Goal: Find specific page/section: Find specific page/section

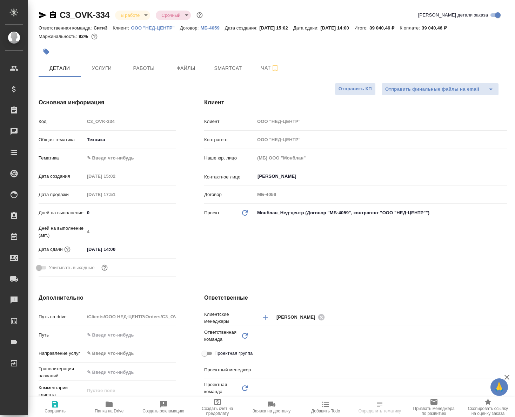
select select "RU"
type input "[PERSON_NAME]"
type input "Технический"
click at [150, 71] on span "Работы" at bounding box center [144, 68] width 34 height 9
